Goal: Information Seeking & Learning: Learn about a topic

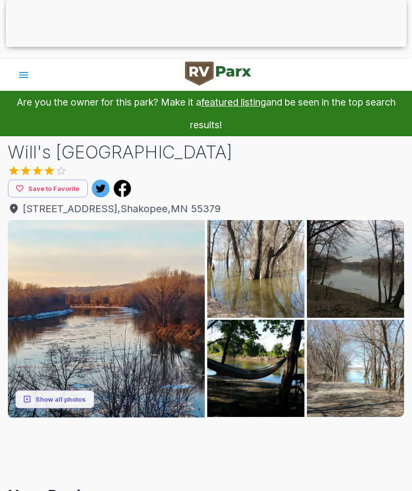
click at [20, 72] on icon "account of current user" at bounding box center [24, 75] width 12 height 12
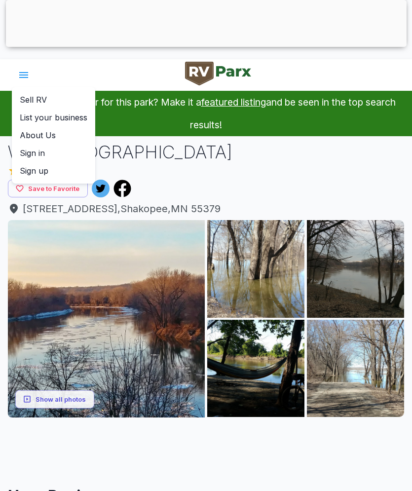
click at [31, 133] on p "About Us" at bounding box center [38, 135] width 36 height 12
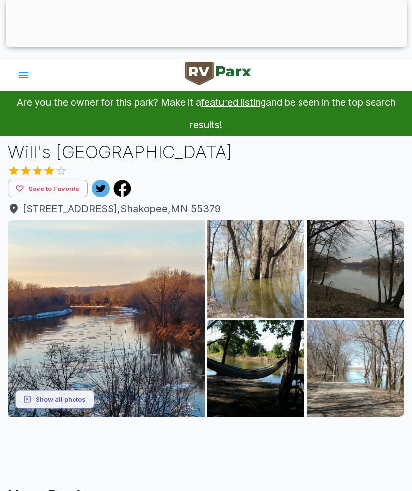
click at [23, 76] on icon "account of current user" at bounding box center [23, 75] width 9 height 6
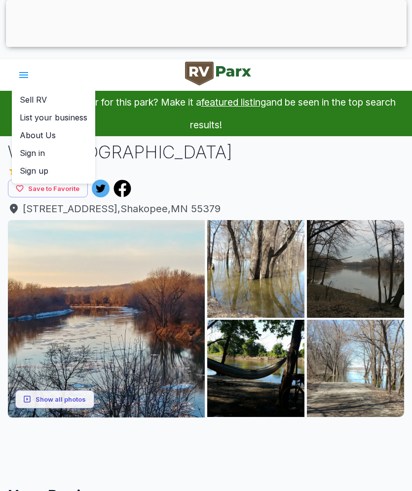
click at [288, 182] on div at bounding box center [206, 245] width 412 height 491
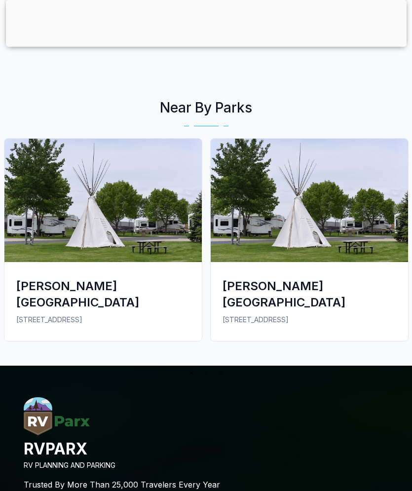
scroll to position [1512, 0]
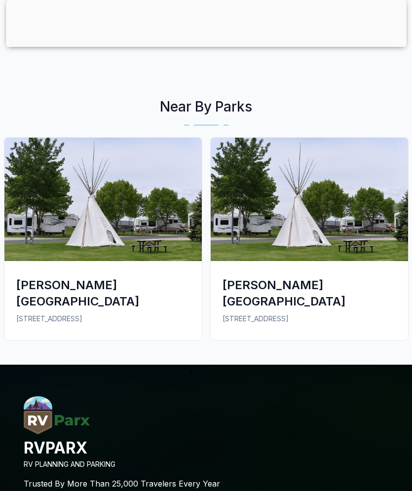
click at [86, 282] on div "[PERSON_NAME][GEOGRAPHIC_DATA]" at bounding box center [103, 293] width 174 height 33
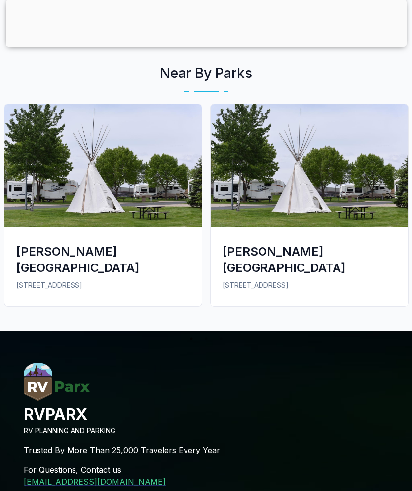
scroll to position [1547, 0]
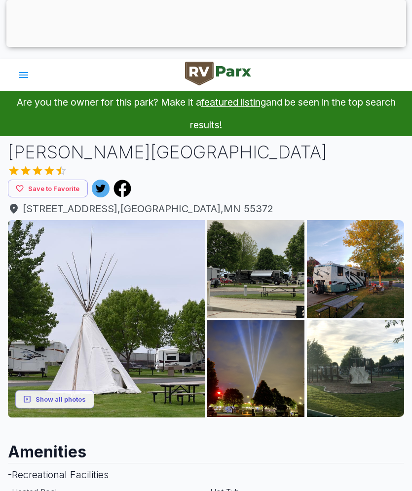
click at [20, 75] on icon "account of current user" at bounding box center [23, 75] width 9 height 6
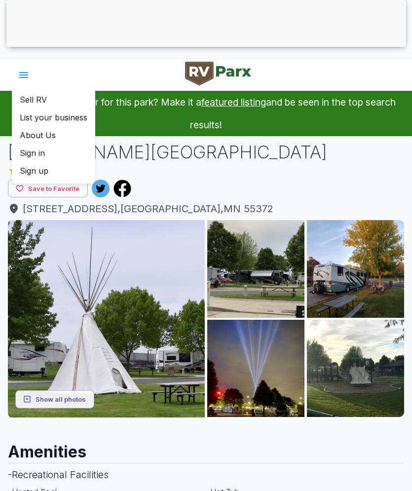
click at [171, 476] on div at bounding box center [206, 245] width 412 height 491
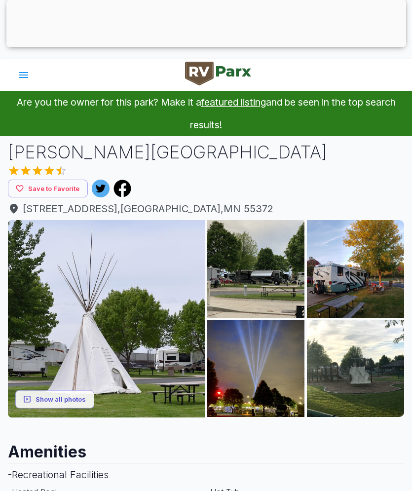
click at [95, 324] on img at bounding box center [106, 318] width 197 height 197
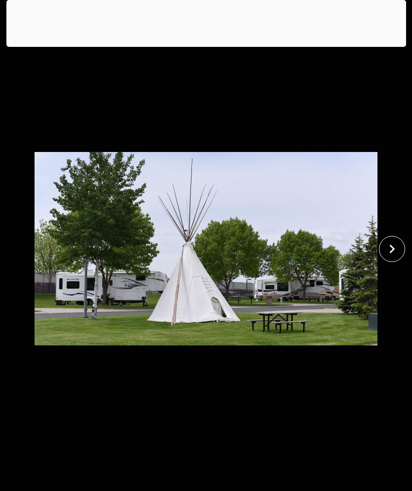
click at [390, 245] on icon "close" at bounding box center [392, 248] width 17 height 17
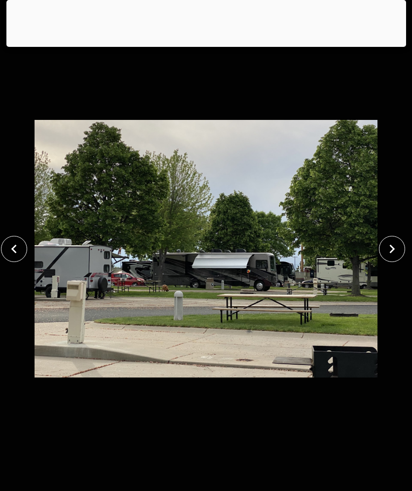
click at [393, 244] on icon "close" at bounding box center [392, 248] width 17 height 17
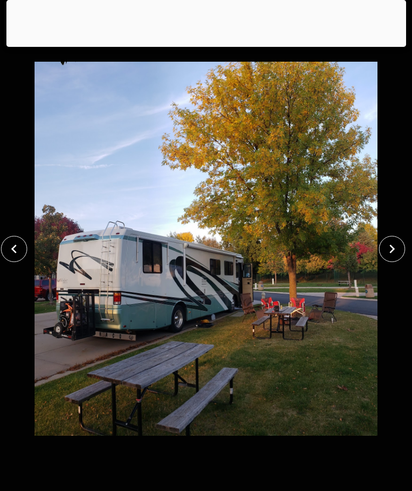
click at [395, 247] on icon "close" at bounding box center [392, 248] width 17 height 17
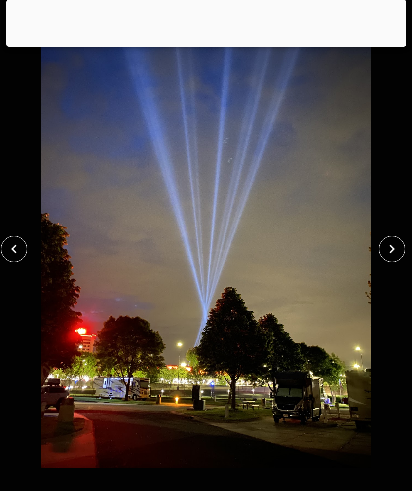
click at [396, 243] on icon "close" at bounding box center [392, 248] width 17 height 17
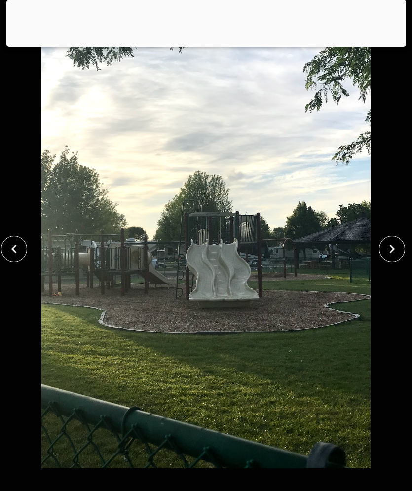
click at [395, 244] on icon "close" at bounding box center [392, 248] width 17 height 17
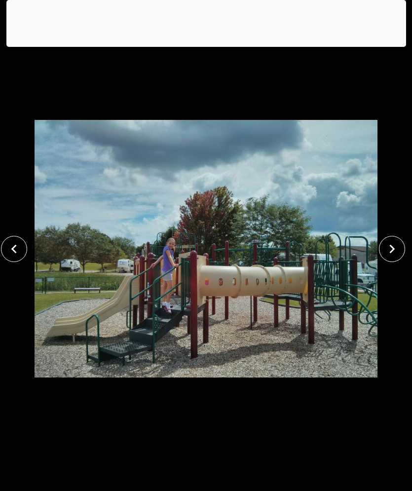
click at [397, 243] on icon "close" at bounding box center [392, 248] width 17 height 17
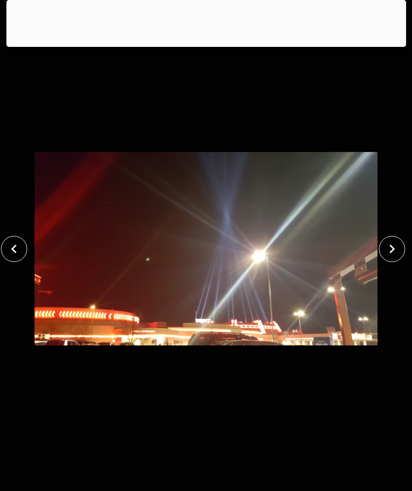
click at [397, 244] on icon "close" at bounding box center [392, 248] width 17 height 17
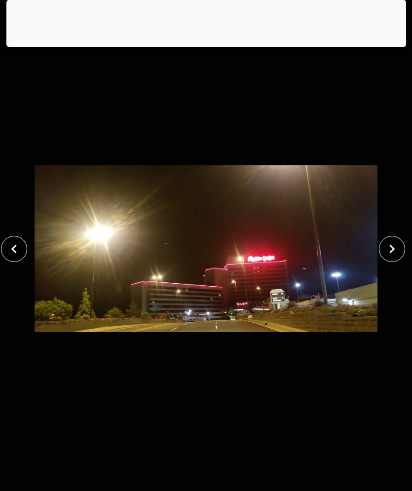
click at [397, 243] on icon "close" at bounding box center [392, 248] width 17 height 17
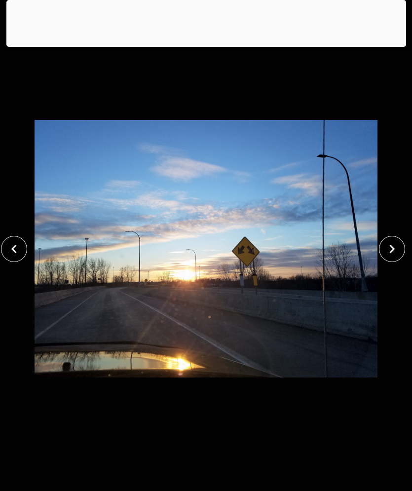
click at [13, 257] on icon "close" at bounding box center [13, 248] width 17 height 17
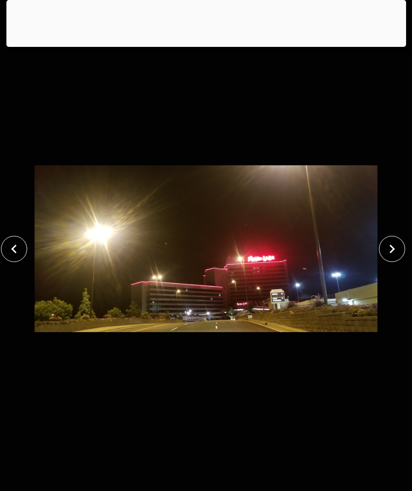
click at [395, 243] on icon "close" at bounding box center [392, 248] width 17 height 17
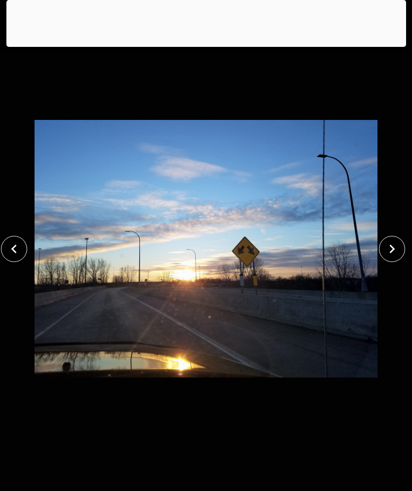
click at [396, 242] on icon "close" at bounding box center [392, 248] width 17 height 17
